Goal: Complete application form

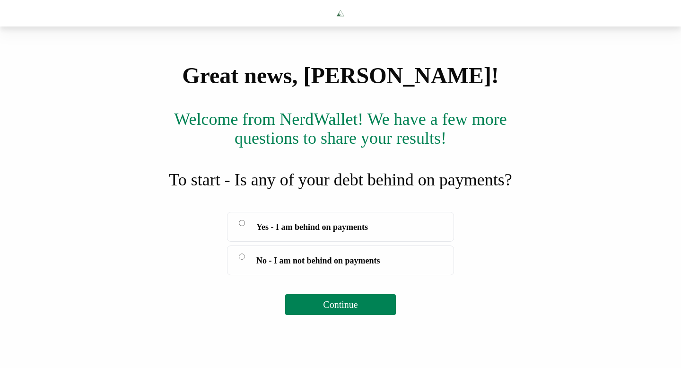
click at [338, 310] on span "Continue" at bounding box center [340, 304] width 35 height 10
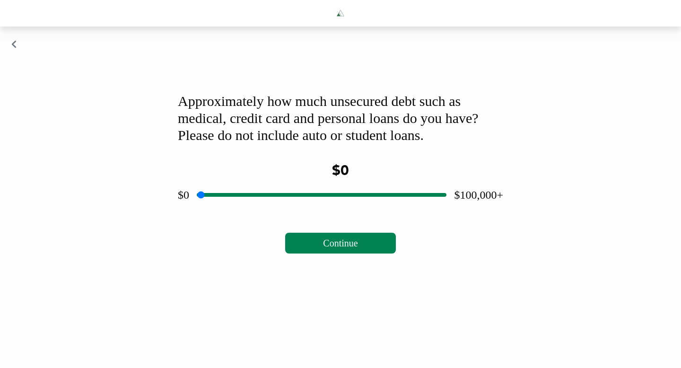
click at [14, 49] on icon "button" at bounding box center [14, 44] width 6 height 9
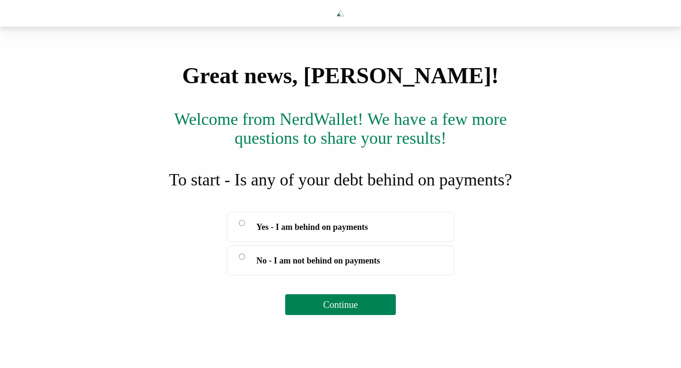
click at [368, 315] on button "Continue" at bounding box center [340, 304] width 110 height 21
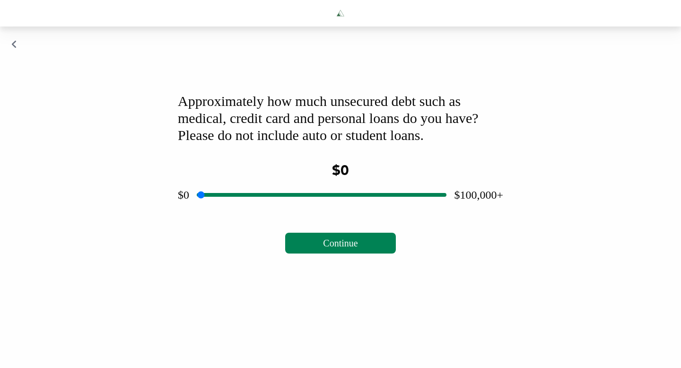
drag, startPoint x: 320, startPoint y: 225, endPoint x: 314, endPoint y: 225, distance: 5.7
click at [314, 210] on input "range" at bounding box center [322, 195] width 250 height 30
drag, startPoint x: 317, startPoint y: 225, endPoint x: 250, endPoint y: 221, distance: 67.7
click at [250, 210] on input "range" at bounding box center [322, 195] width 250 height 30
click at [249, 210] on input "range" at bounding box center [322, 195] width 250 height 30
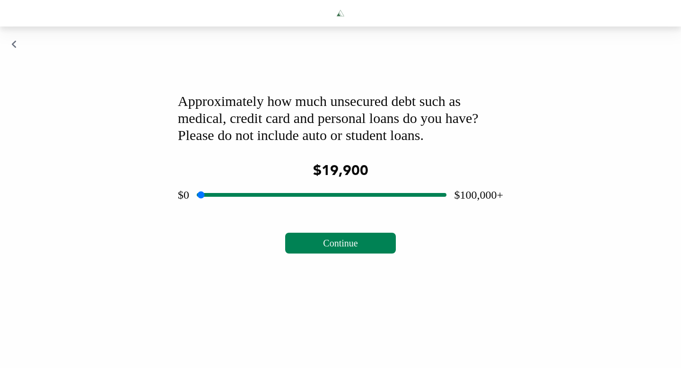
click at [249, 210] on input "range" at bounding box center [322, 195] width 250 height 30
type input "*****"
click at [249, 210] on input "range" at bounding box center [322, 195] width 250 height 30
click at [377, 265] on div "Approximately how much unsecured debt such as medical, credit card and personal…" at bounding box center [340, 172] width 348 height 183
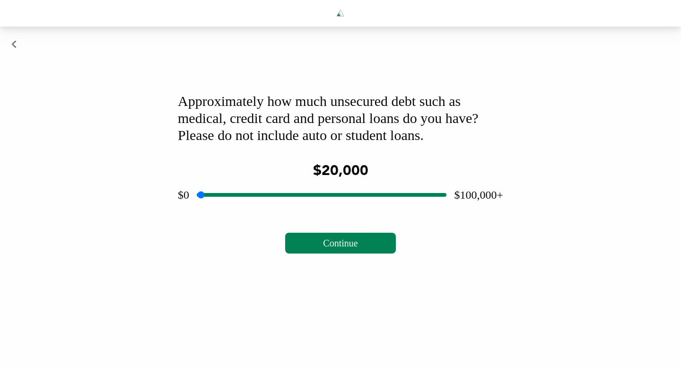
click at [368, 253] on button "Continue" at bounding box center [340, 243] width 110 height 21
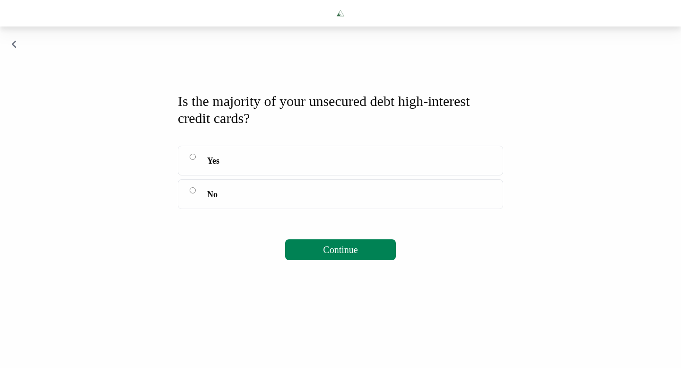
click at [375, 260] on button "Continue" at bounding box center [340, 249] width 110 height 21
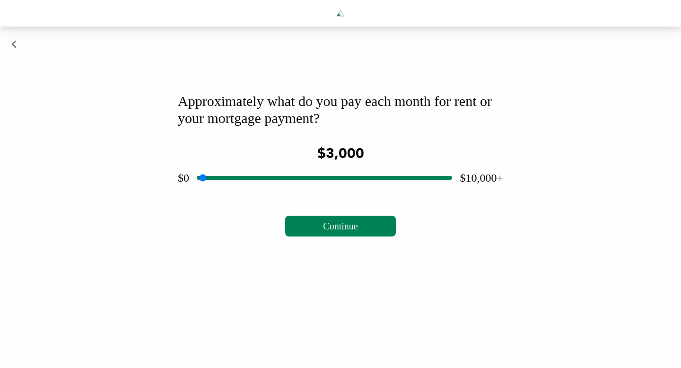
drag, startPoint x: 324, startPoint y: 206, endPoint x: 276, endPoint y: 202, distance: 48.4
type input "****"
click at [276, 193] on input "range" at bounding box center [324, 178] width 255 height 30
click at [328, 231] on span "Continue" at bounding box center [340, 226] width 35 height 10
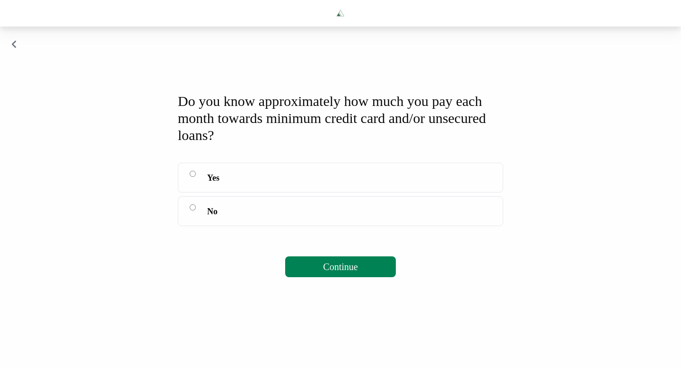
click at [331, 272] on span "Continue" at bounding box center [340, 266] width 35 height 10
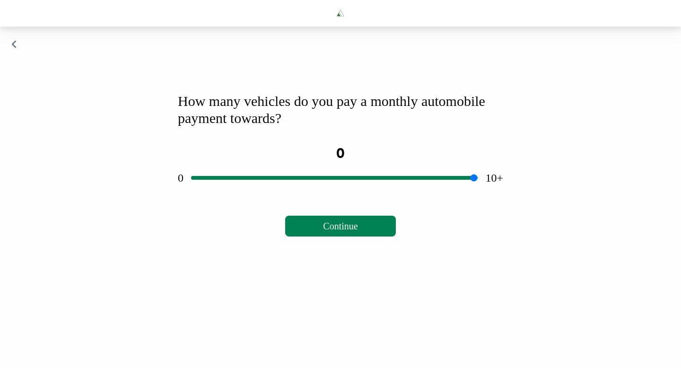
click at [336, 231] on span "Continue" at bounding box center [340, 226] width 35 height 10
drag, startPoint x: 334, startPoint y: 206, endPoint x: 188, endPoint y: 210, distance: 145.7
type input "*"
click at [191, 193] on input "range" at bounding box center [334, 178] width 287 height 30
click at [305, 236] on button "Continue" at bounding box center [340, 226] width 110 height 21
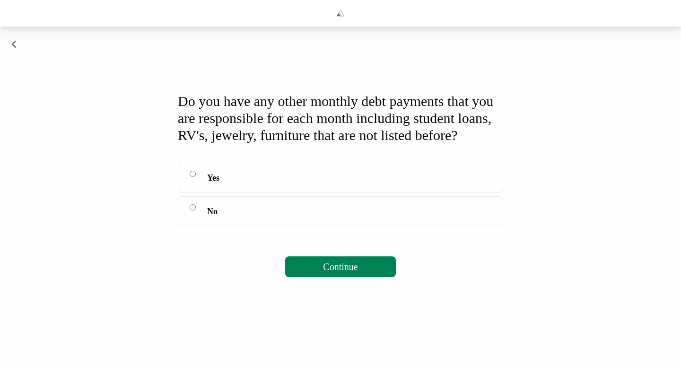
click at [333, 272] on span "Continue" at bounding box center [340, 266] width 35 height 10
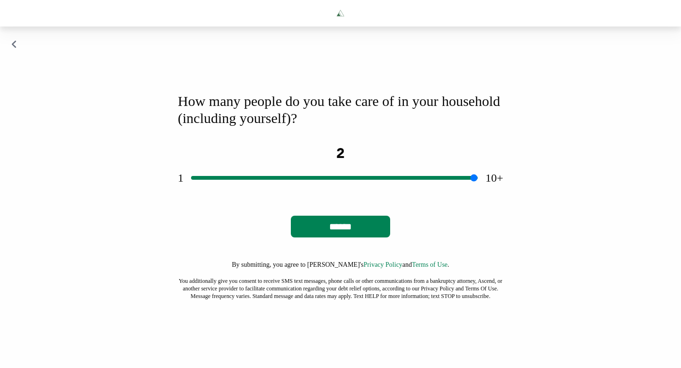
drag, startPoint x: 349, startPoint y: 205, endPoint x: 231, endPoint y: 212, distance: 118.4
type input "*"
click at [231, 193] on input "range" at bounding box center [334, 178] width 287 height 30
click at [330, 237] on input "******" at bounding box center [340, 227] width 99 height 22
